Goal: Information Seeking & Learning: Learn about a topic

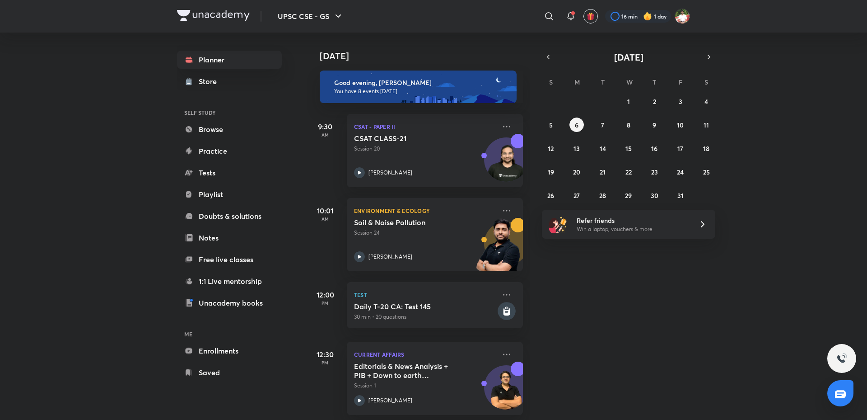
click at [754, 294] on div "Today Good evening, Shashank You have 8 events today 9:30 AM CSAT - Paper II CS…" at bounding box center [586, 226] width 558 height 387
click at [501, 211] on icon at bounding box center [506, 210] width 11 height 11
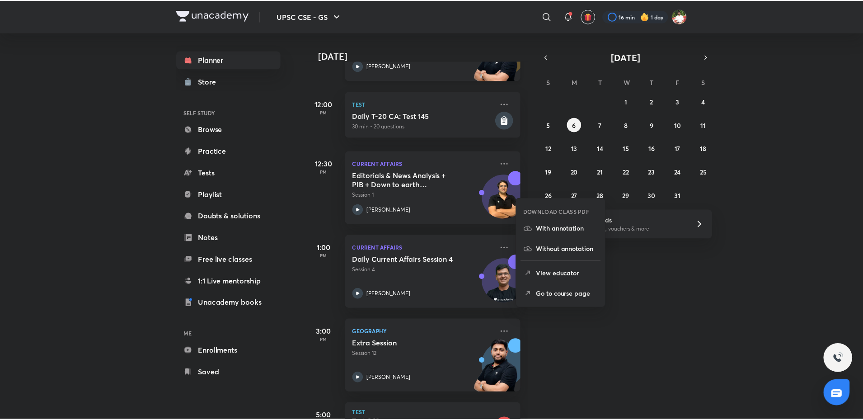
scroll to position [226, 0]
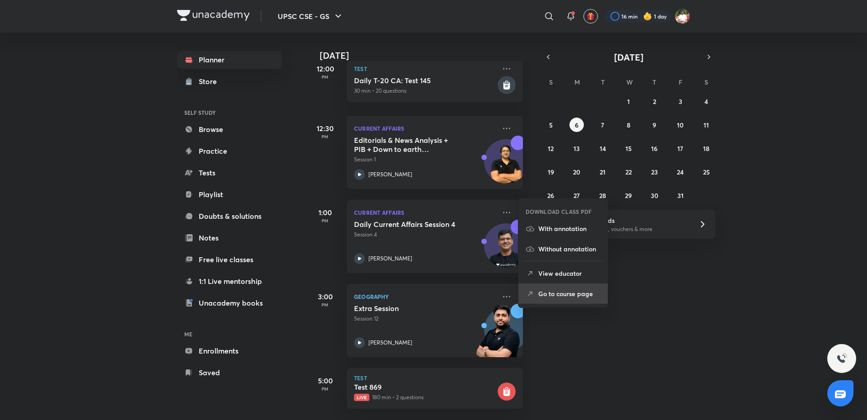
click at [538, 289] on li "Go to course page" at bounding box center [563, 293] width 89 height 20
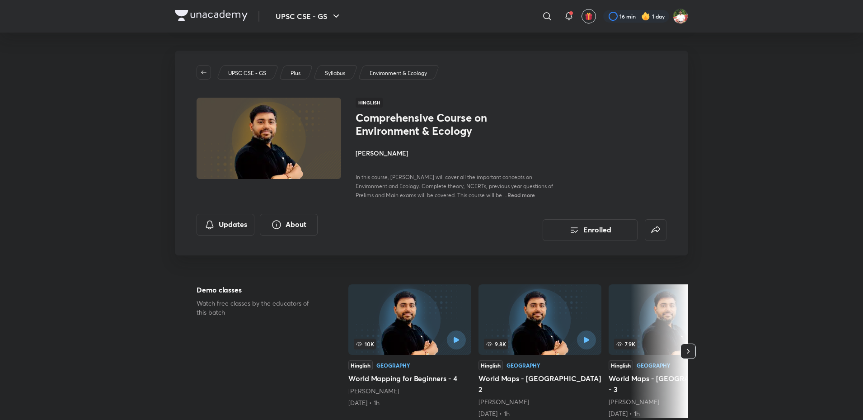
click at [241, 14] on img at bounding box center [211, 15] width 73 height 11
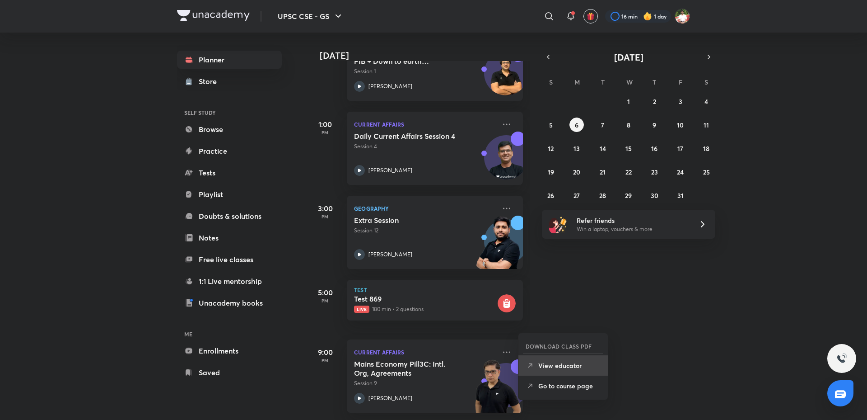
click at [562, 364] on p "View educator" at bounding box center [569, 364] width 62 height 9
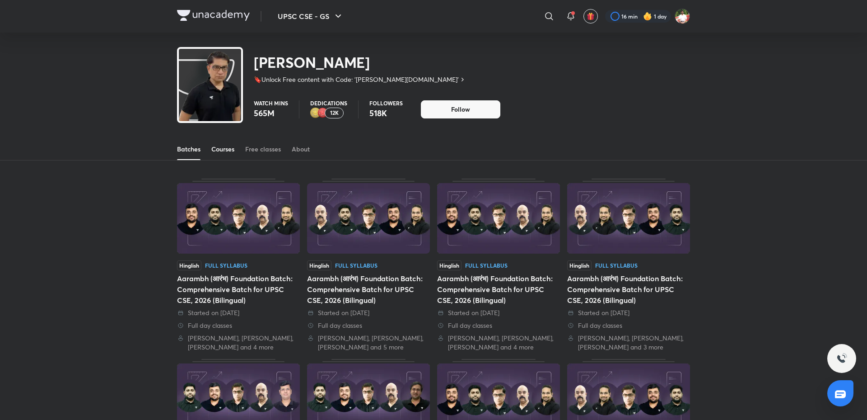
click at [217, 151] on div "Courses" at bounding box center [222, 149] width 23 height 9
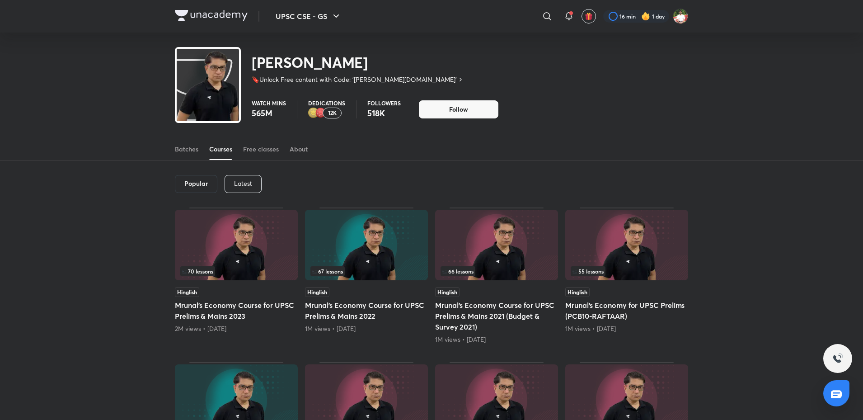
click at [239, 183] on p "Latest" at bounding box center [243, 183] width 18 height 7
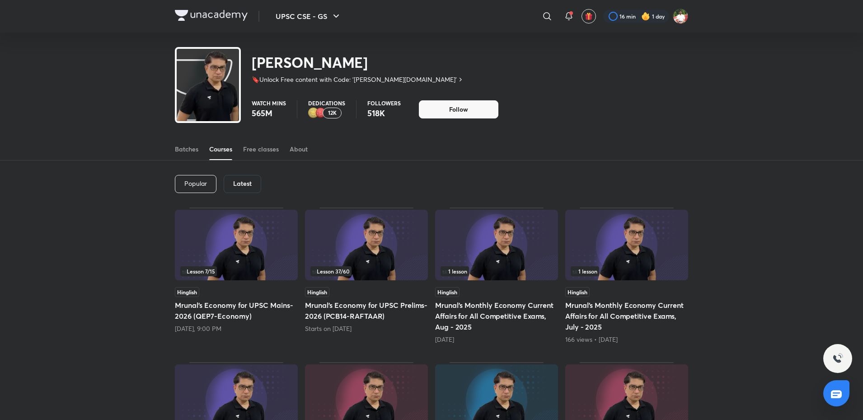
click at [354, 237] on img at bounding box center [366, 245] width 123 height 70
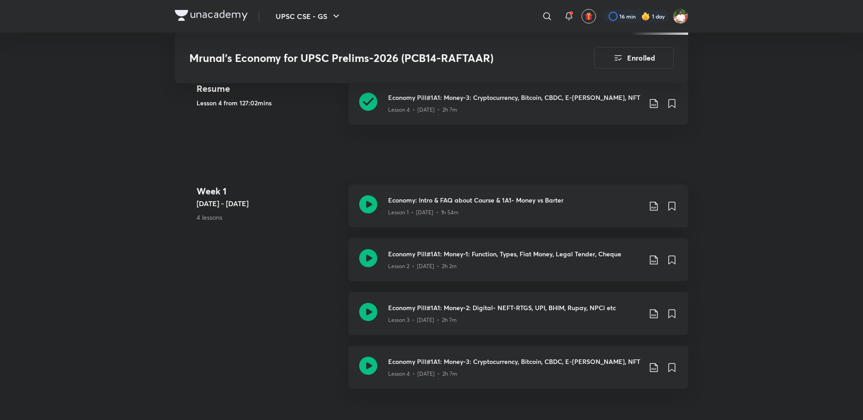
scroll to position [678, 0]
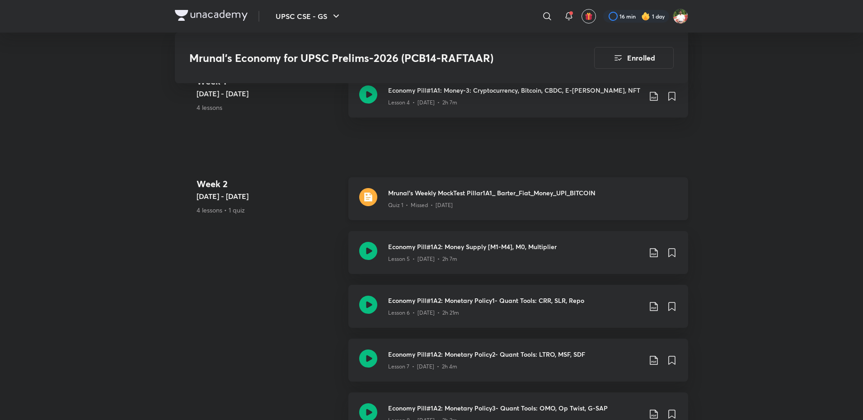
click at [516, 207] on div "Mrunal's Weekly MockTest Pillar1A1_ Barter_Fiat_Money_UPI_BITCOIN Quiz 1 • Miss…" at bounding box center [518, 198] width 340 height 43
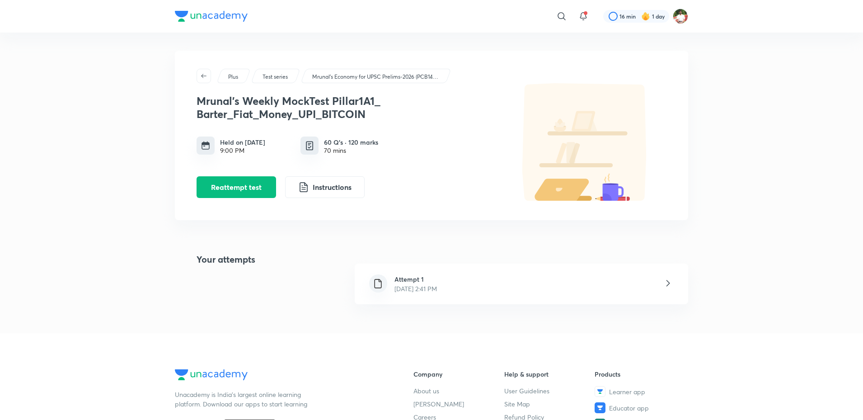
click at [670, 286] on icon at bounding box center [667, 282] width 11 height 11
